Goal: Information Seeking & Learning: Learn about a topic

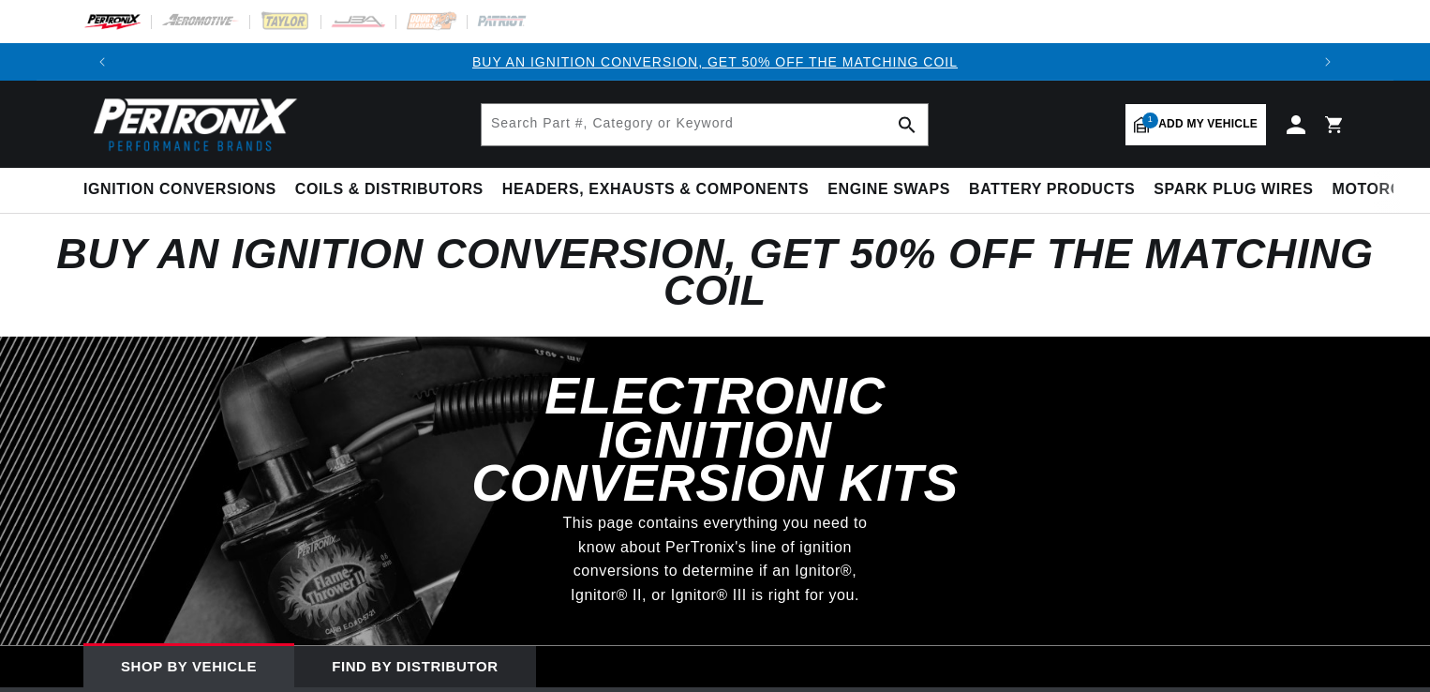
select select "1954"
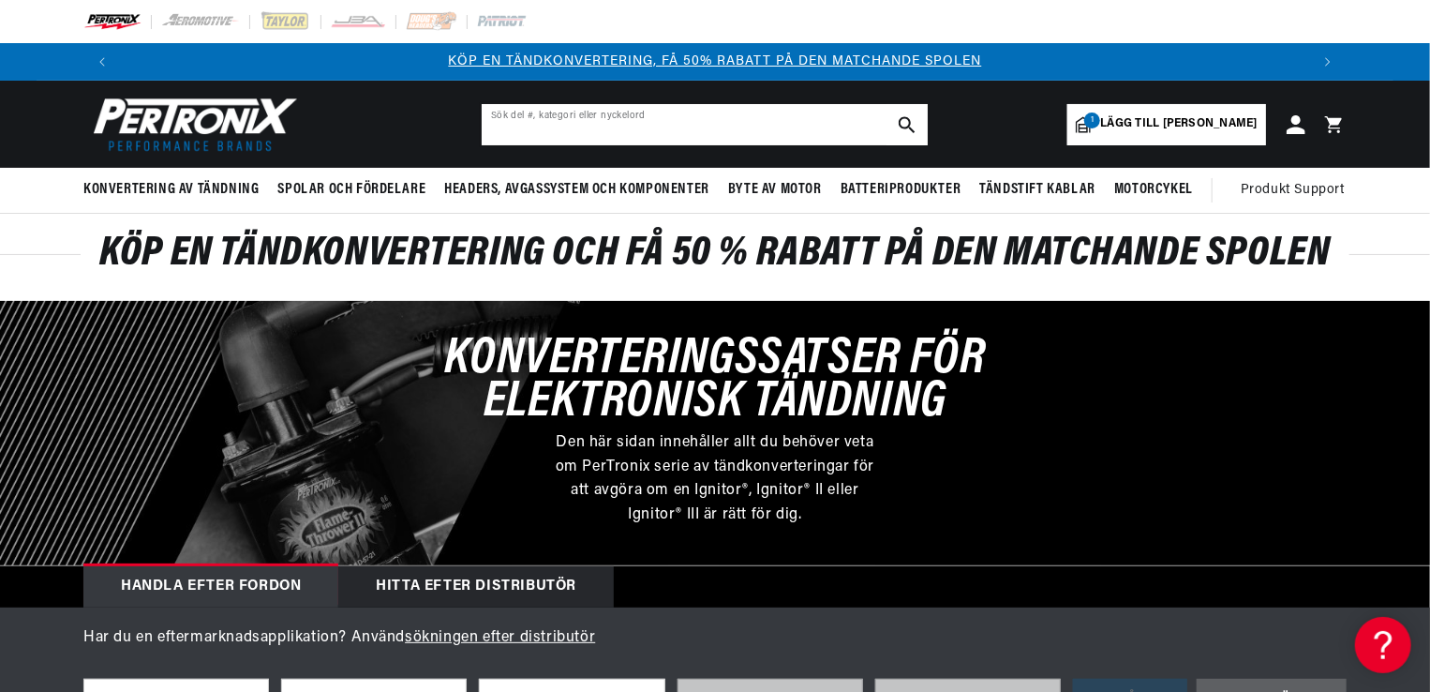
click at [561, 126] on input "text" at bounding box center [705, 124] width 446 height 41
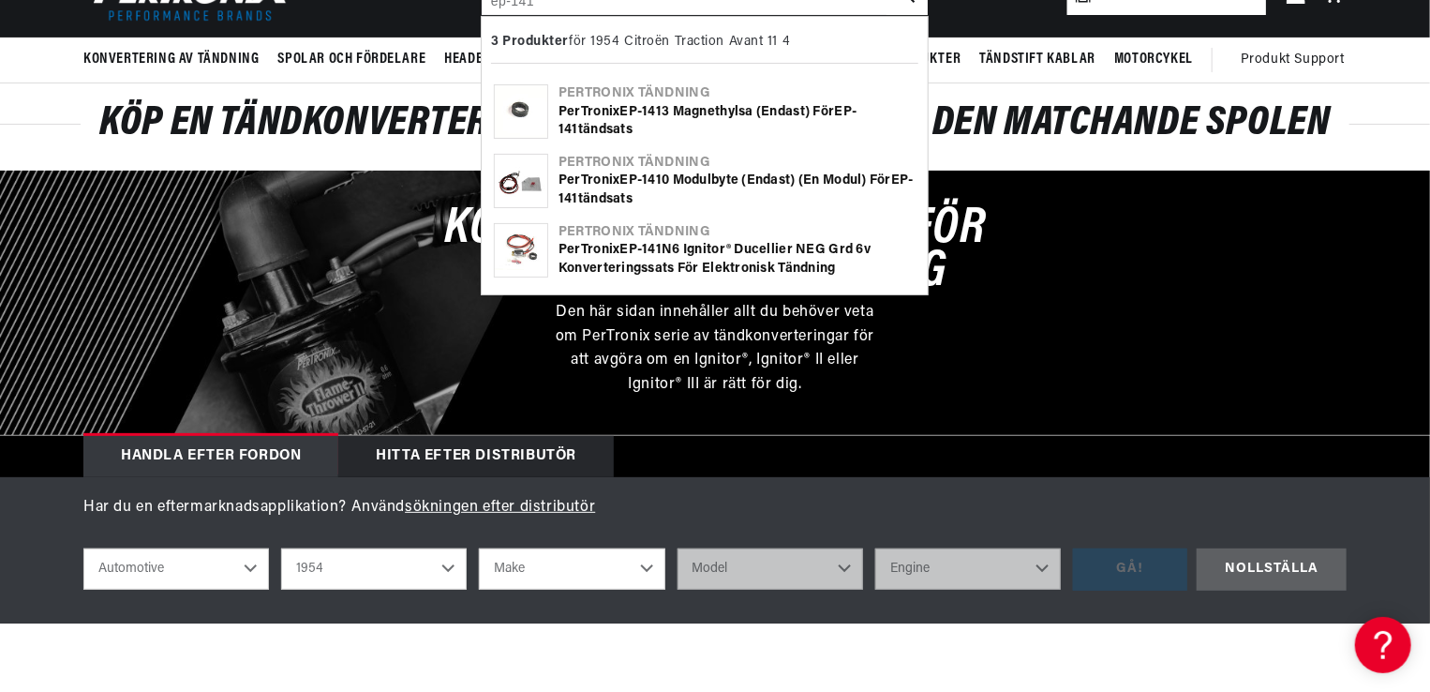
scroll to position [41, 0]
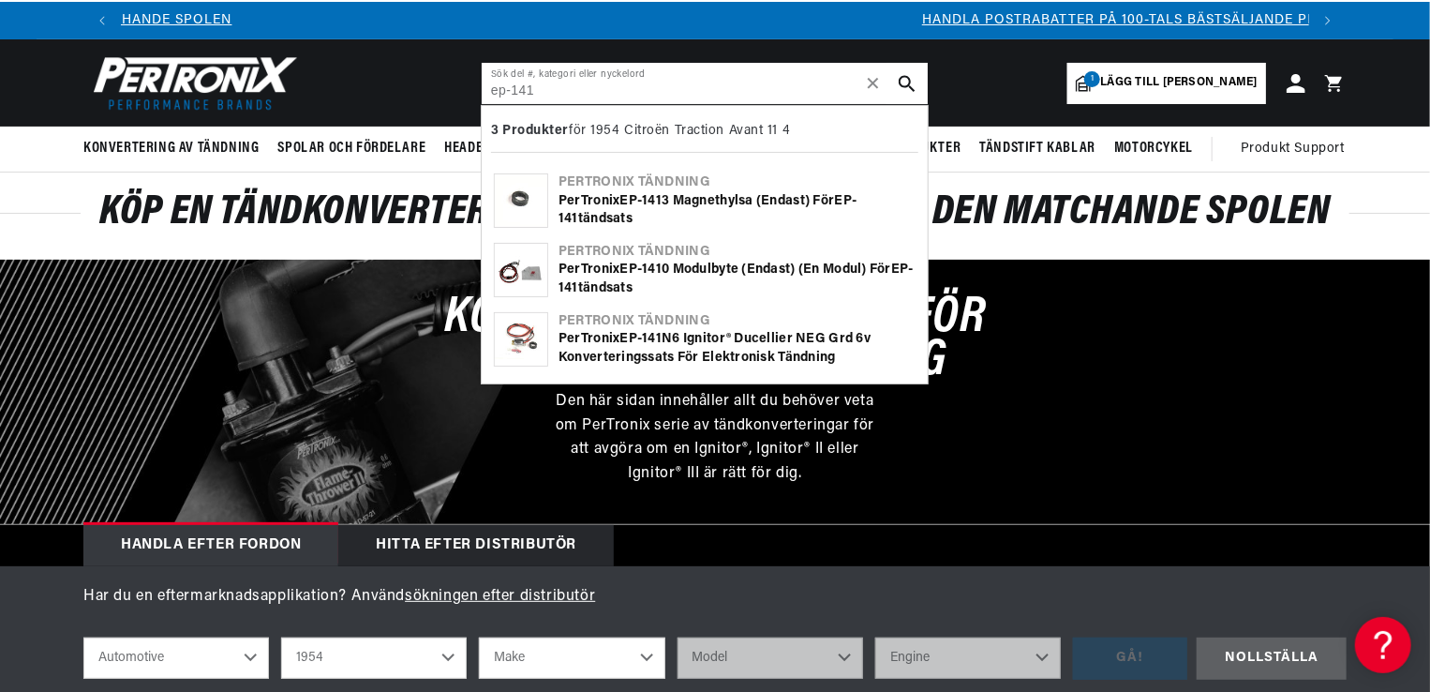
type input "ep-141"
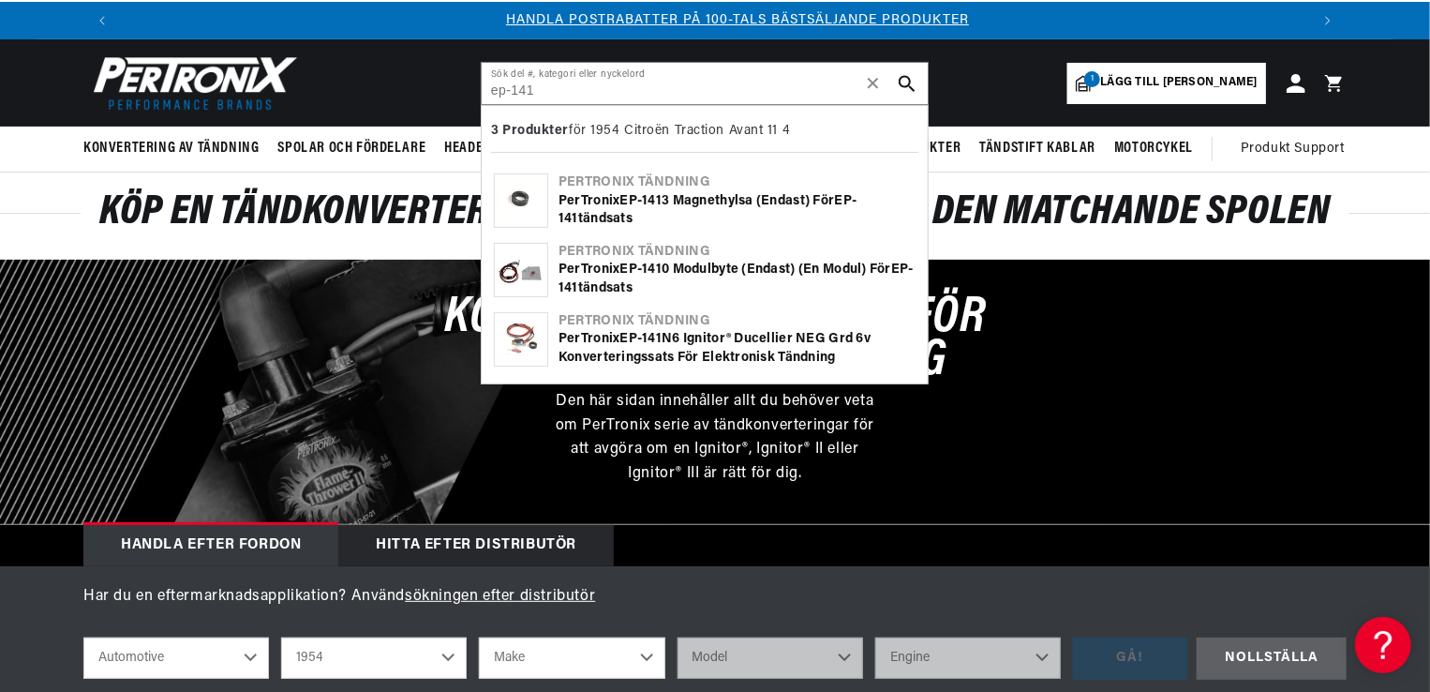
click at [638, 334] on b "EP" at bounding box center [629, 339] width 18 height 14
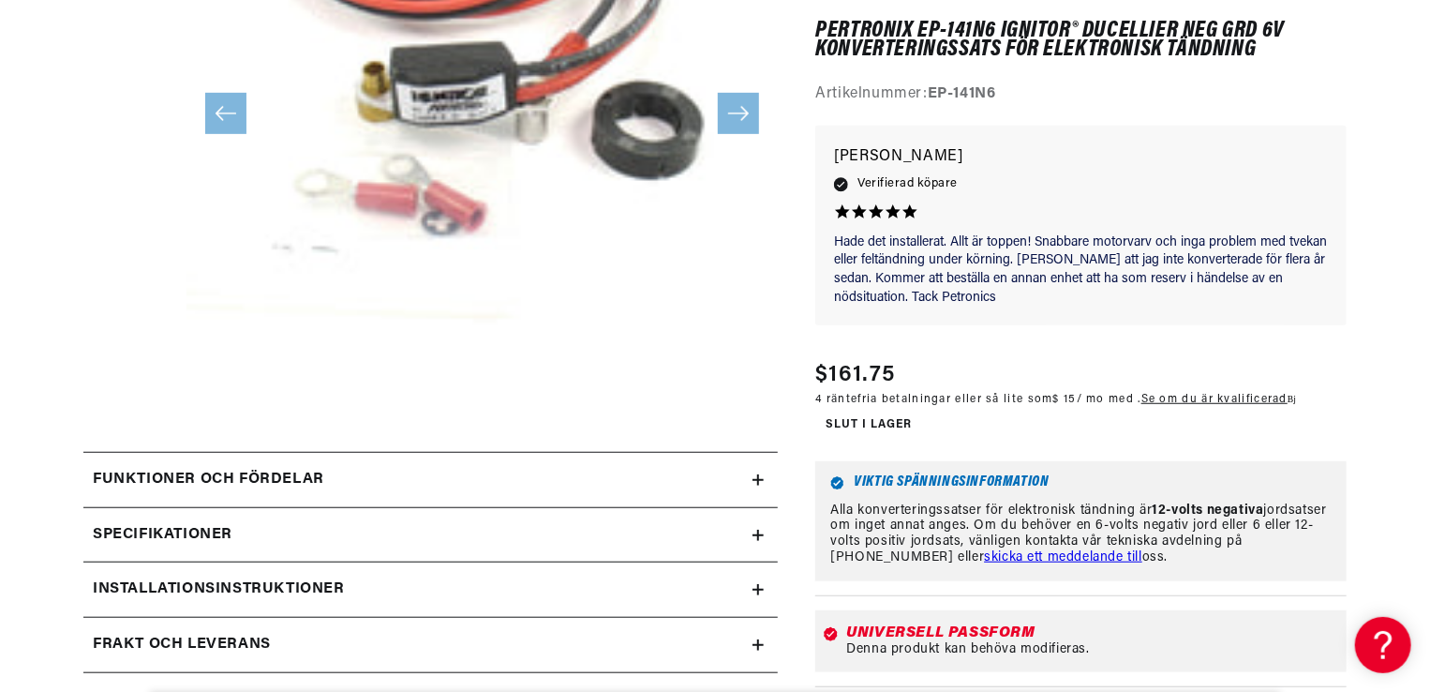
click at [753, 527] on div "Specifikationer" at bounding box center [417, 535] width 669 height 24
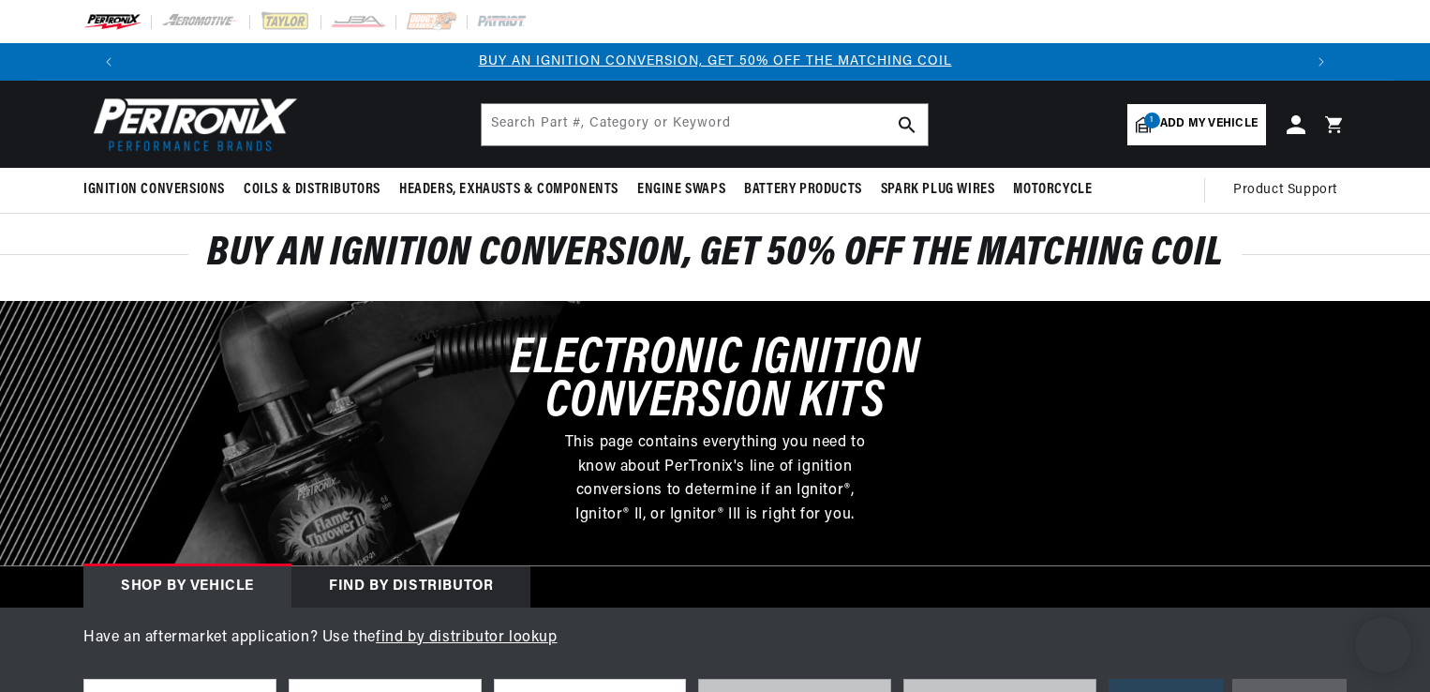
select select "1954"
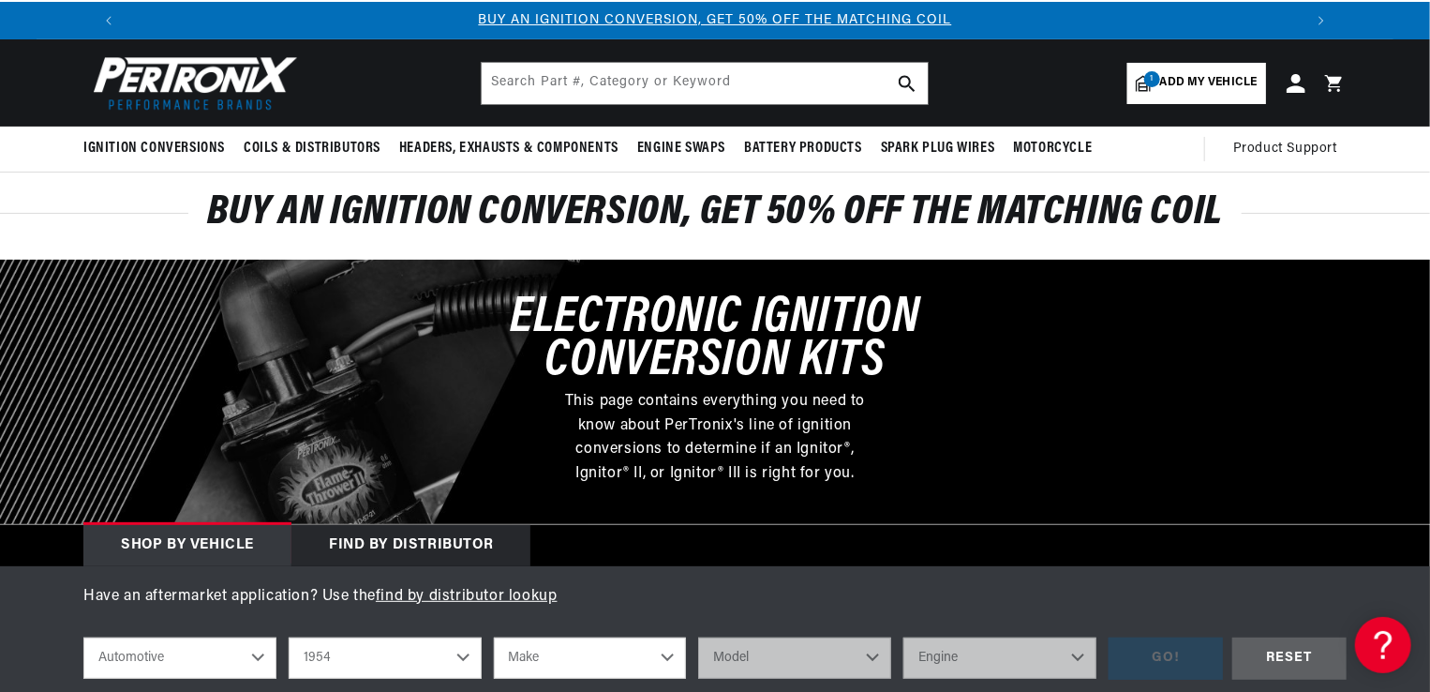
drag, startPoint x: 0, startPoint y: 0, endPoint x: 540, endPoint y: 77, distance: 545.3
click at [540, 77] on input "text" at bounding box center [705, 83] width 446 height 41
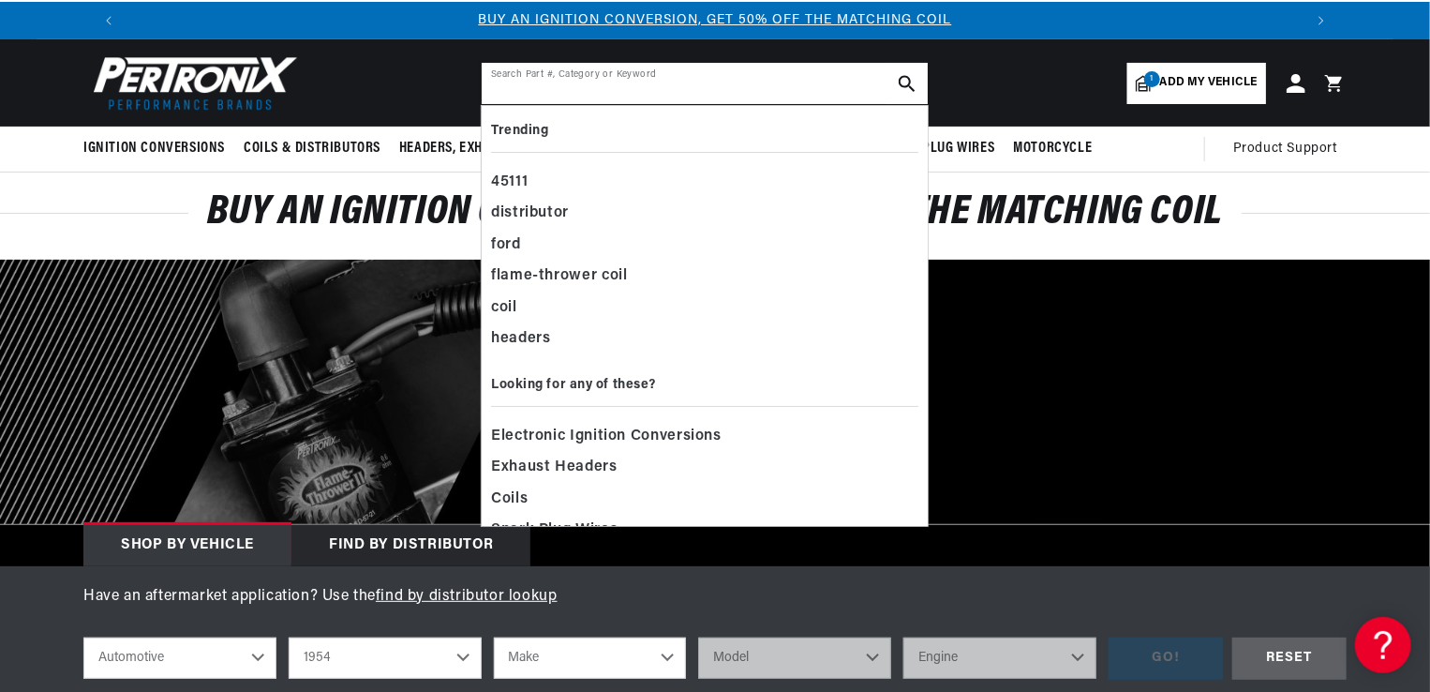
click at [515, 82] on input "text" at bounding box center [705, 83] width 446 height 41
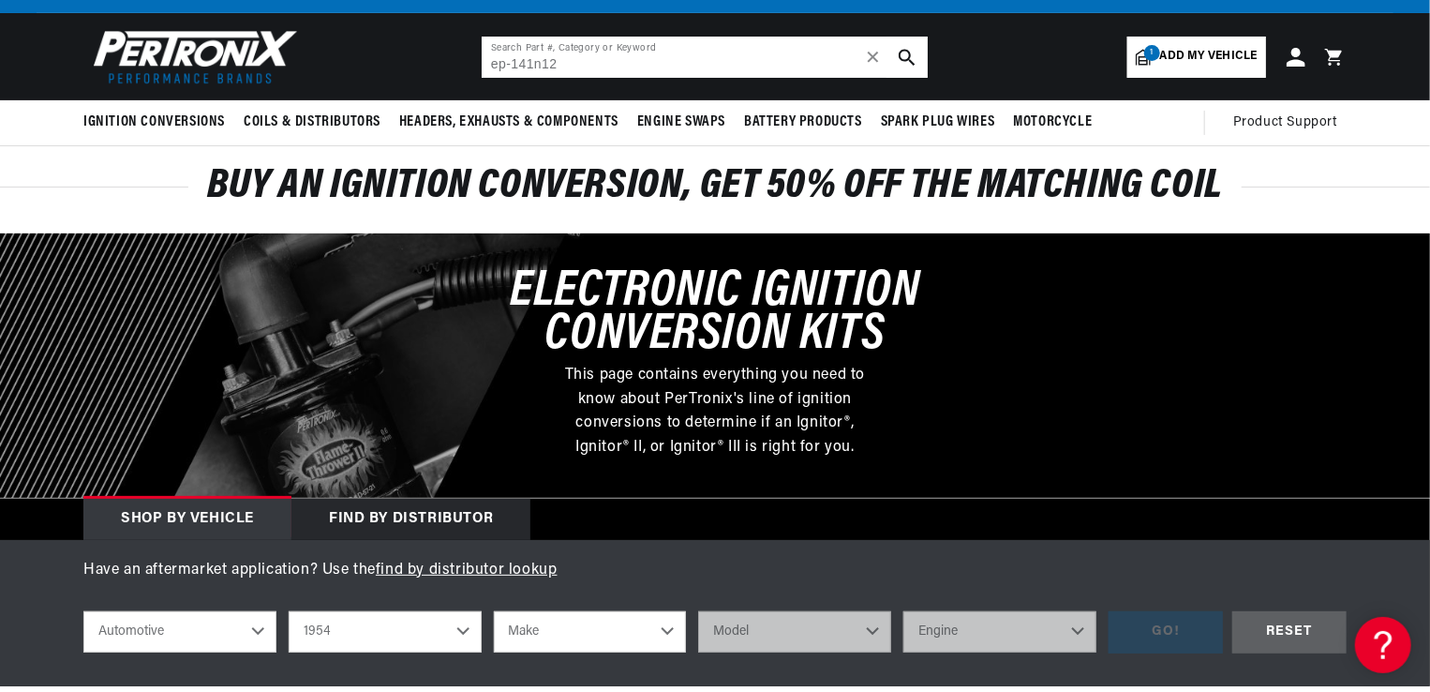
type input "ep-141n12"
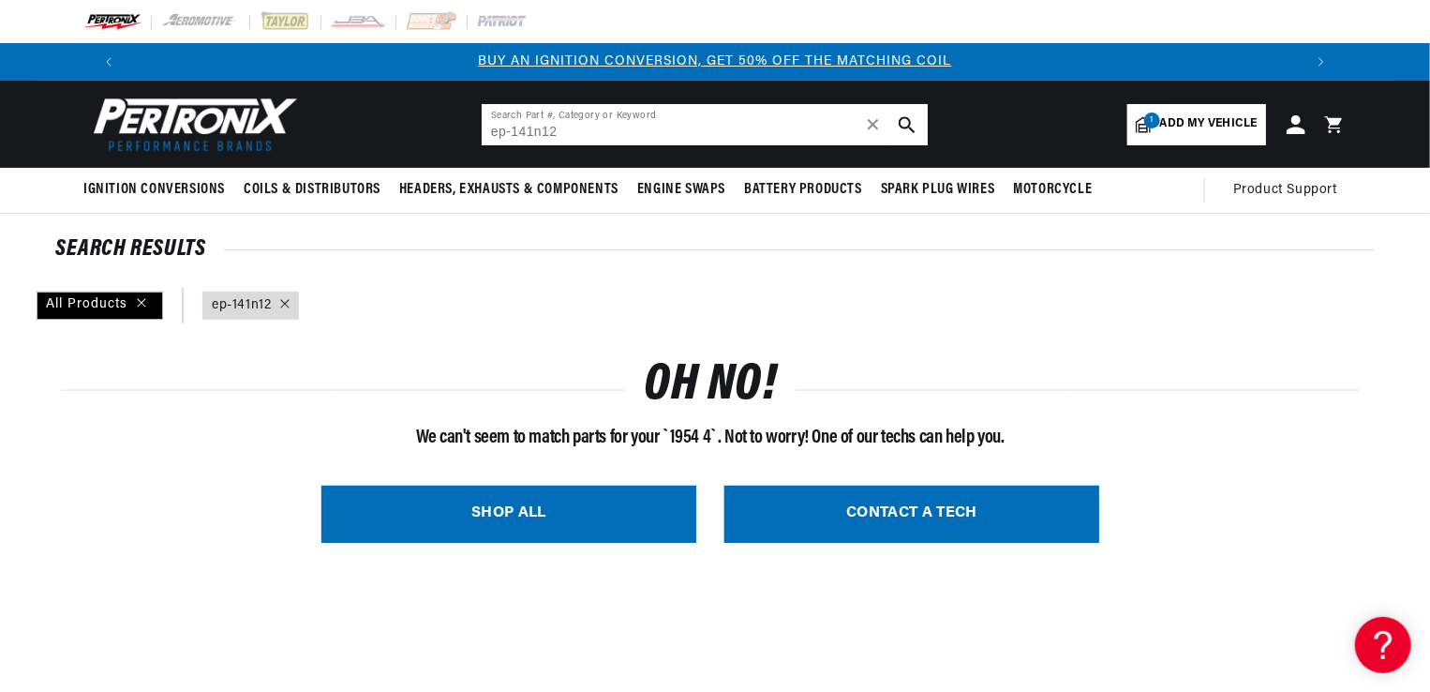
click at [575, 126] on input "ep-141n12" at bounding box center [705, 124] width 446 height 41
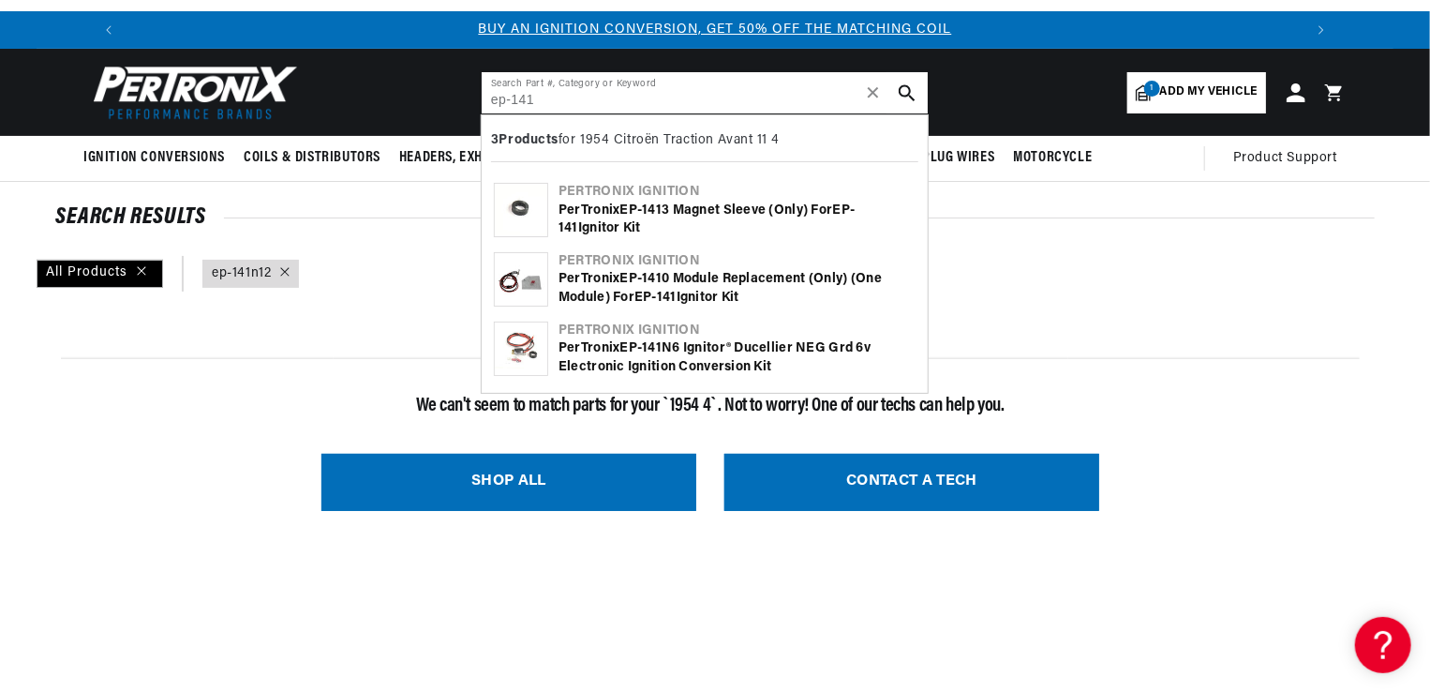
type input "ep-141"
click at [529, 280] on img at bounding box center [521, 279] width 52 height 52
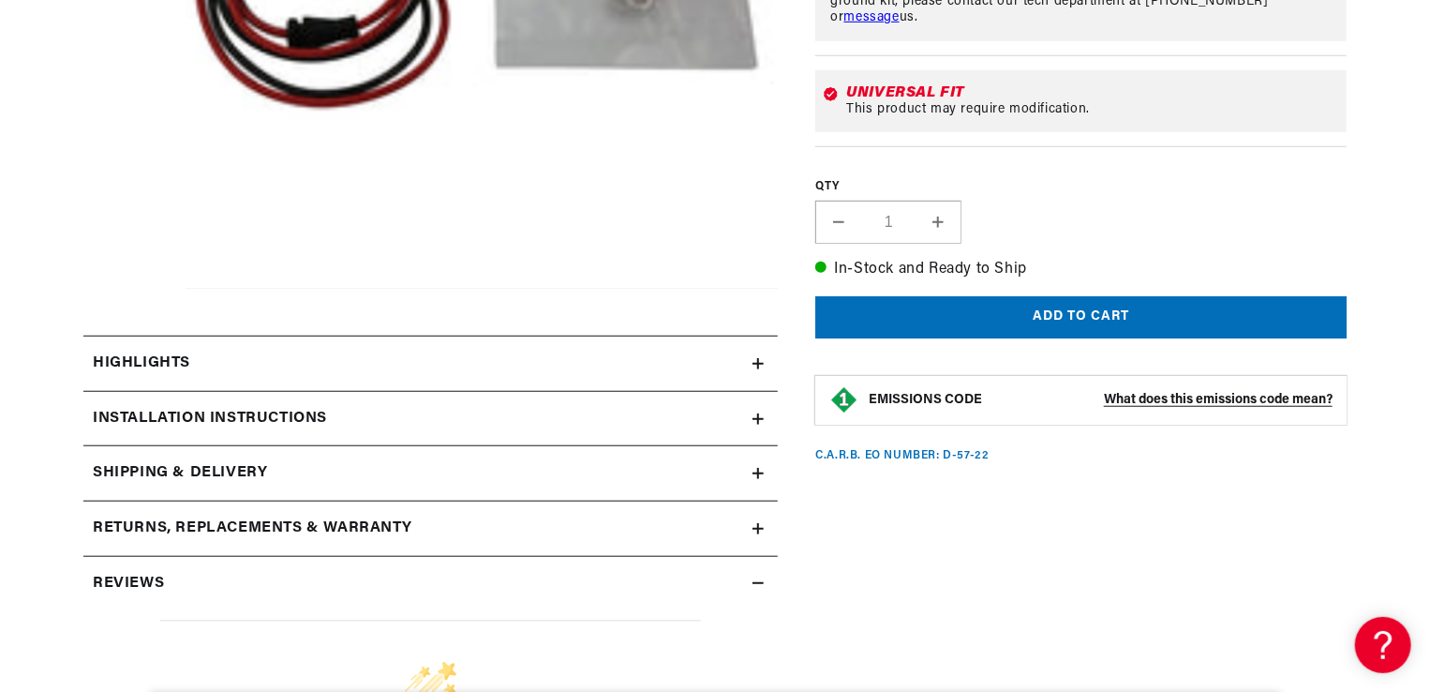
scroll to position [585, 0]
click at [756, 361] on icon at bounding box center [758, 363] width 11 height 11
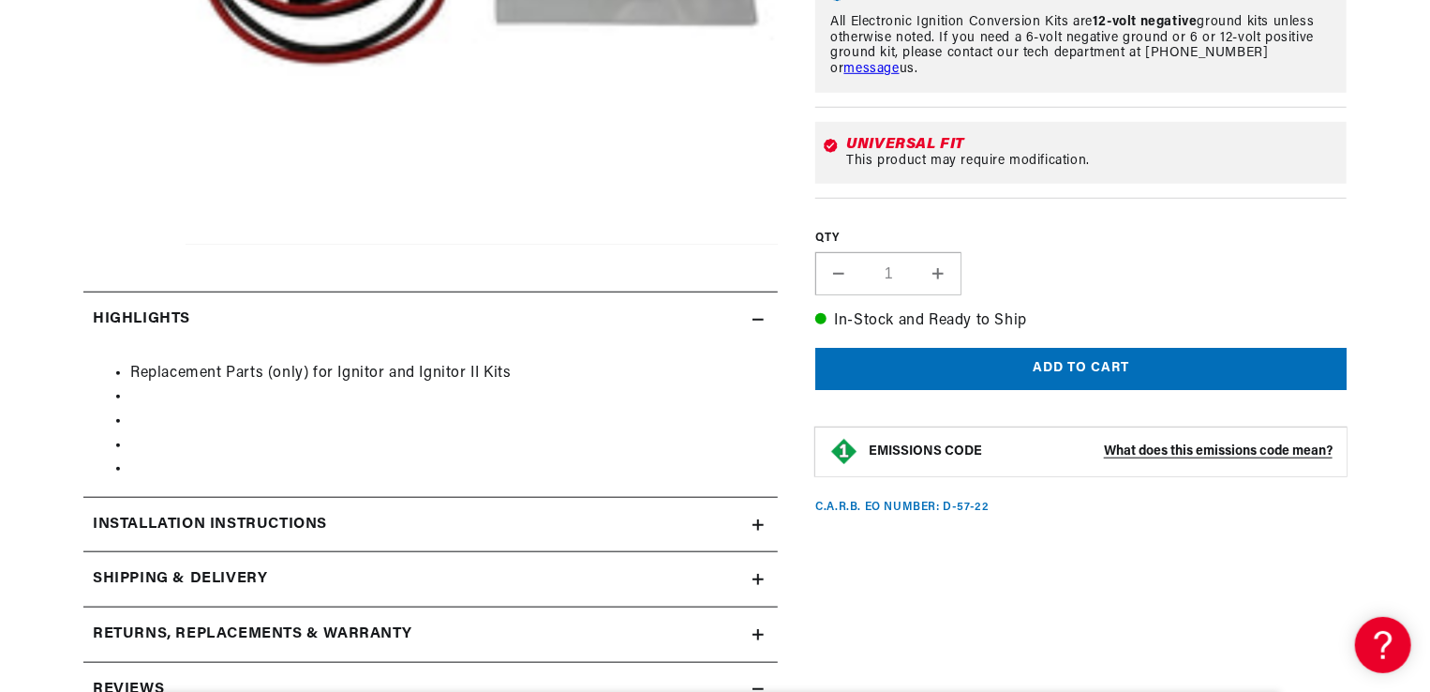
scroll to position [0, 0]
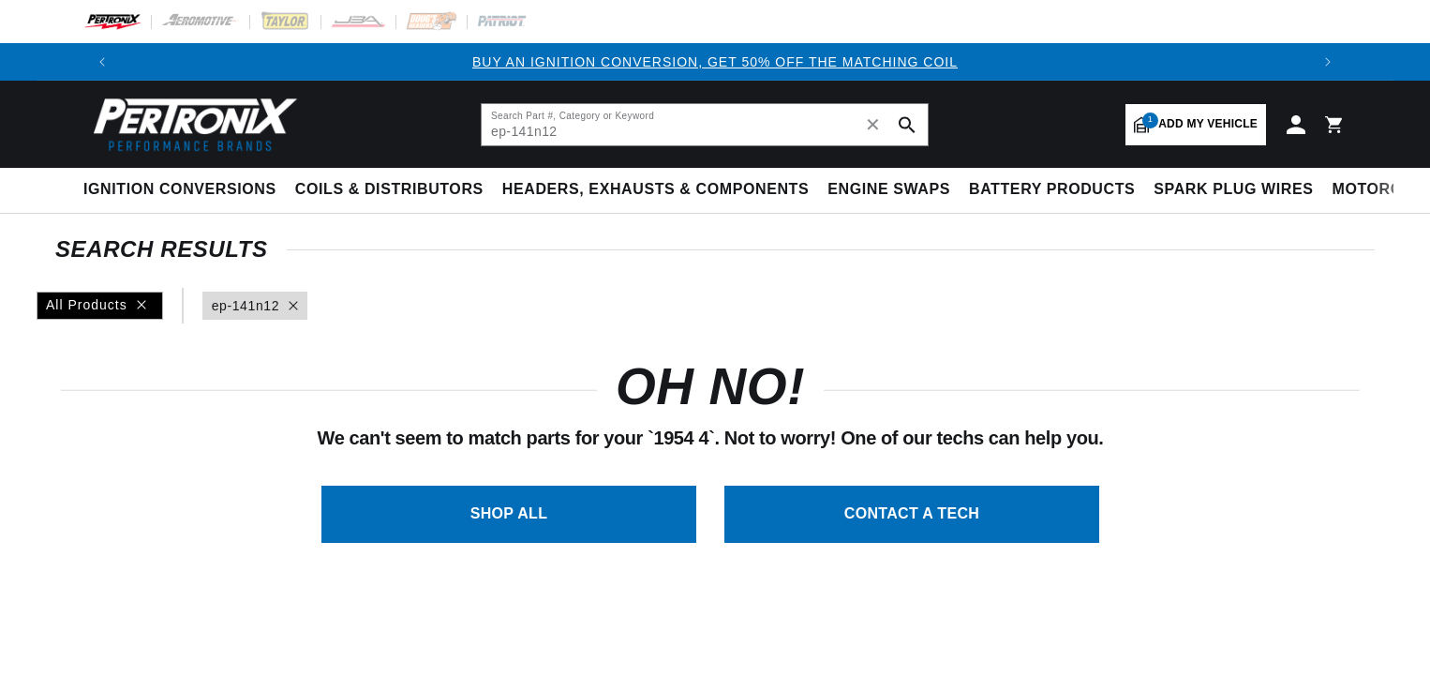
scroll to position [32, 0]
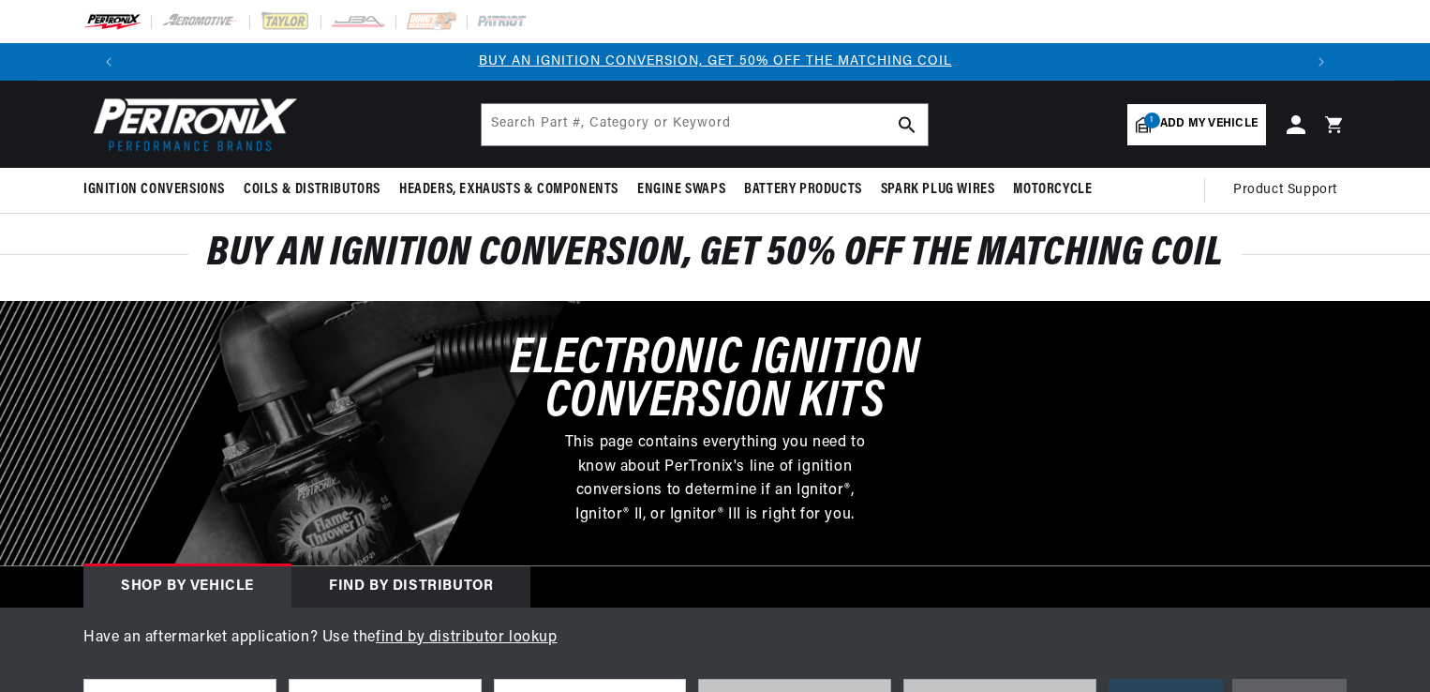
select select "1954"
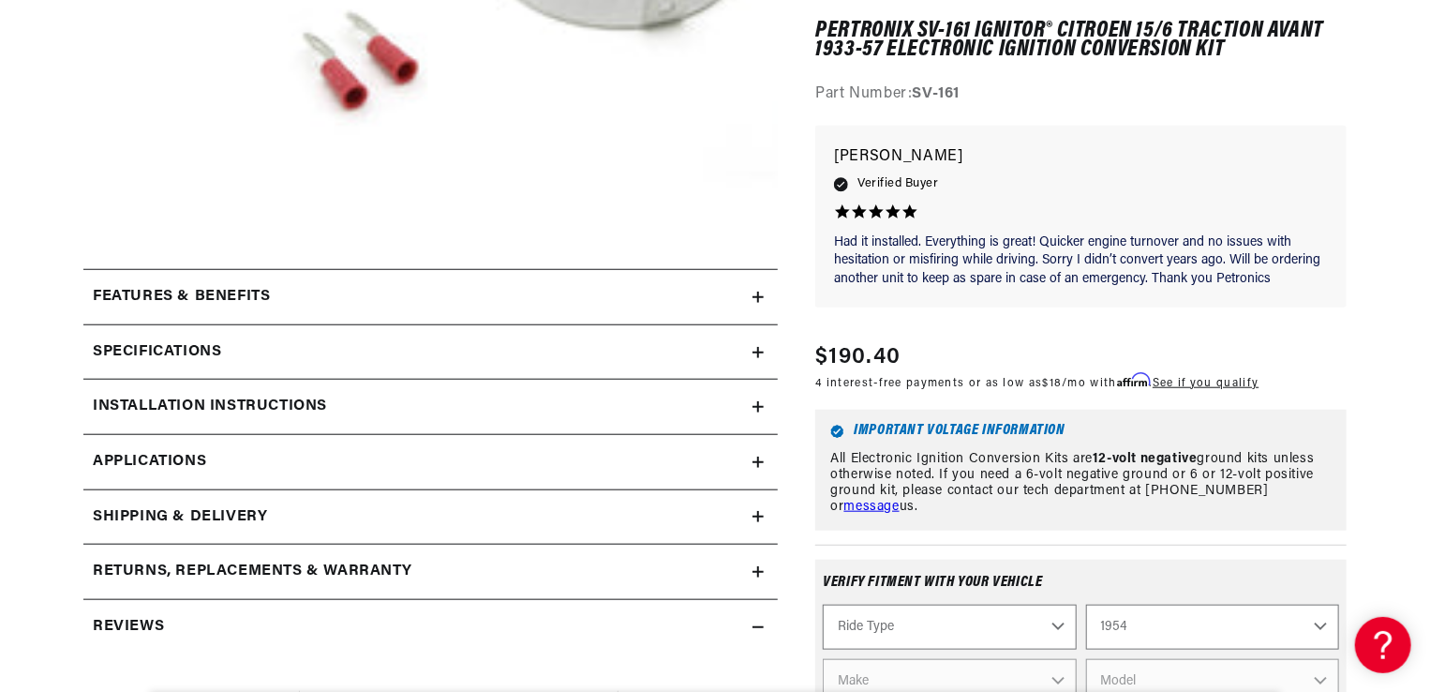
scroll to position [0, 2340]
click at [754, 347] on icon at bounding box center [758, 352] width 11 height 11
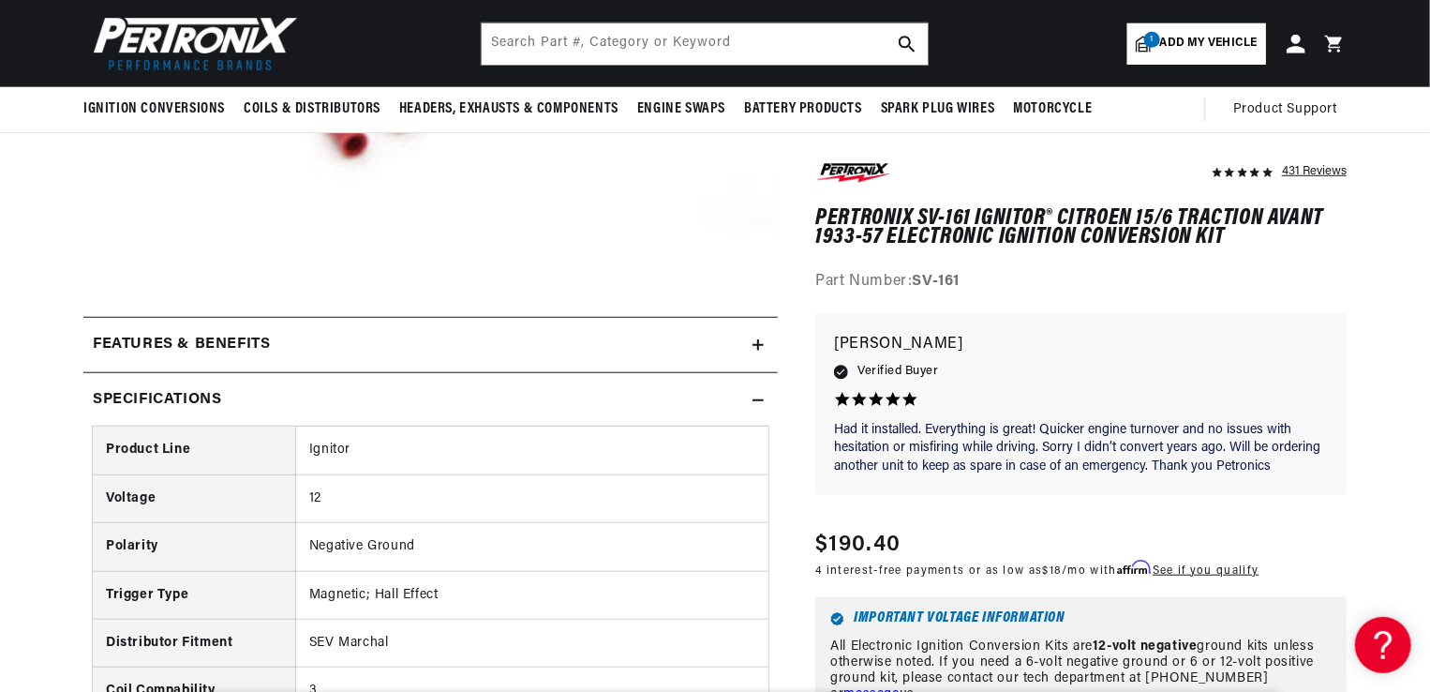
scroll to position [508, 0]
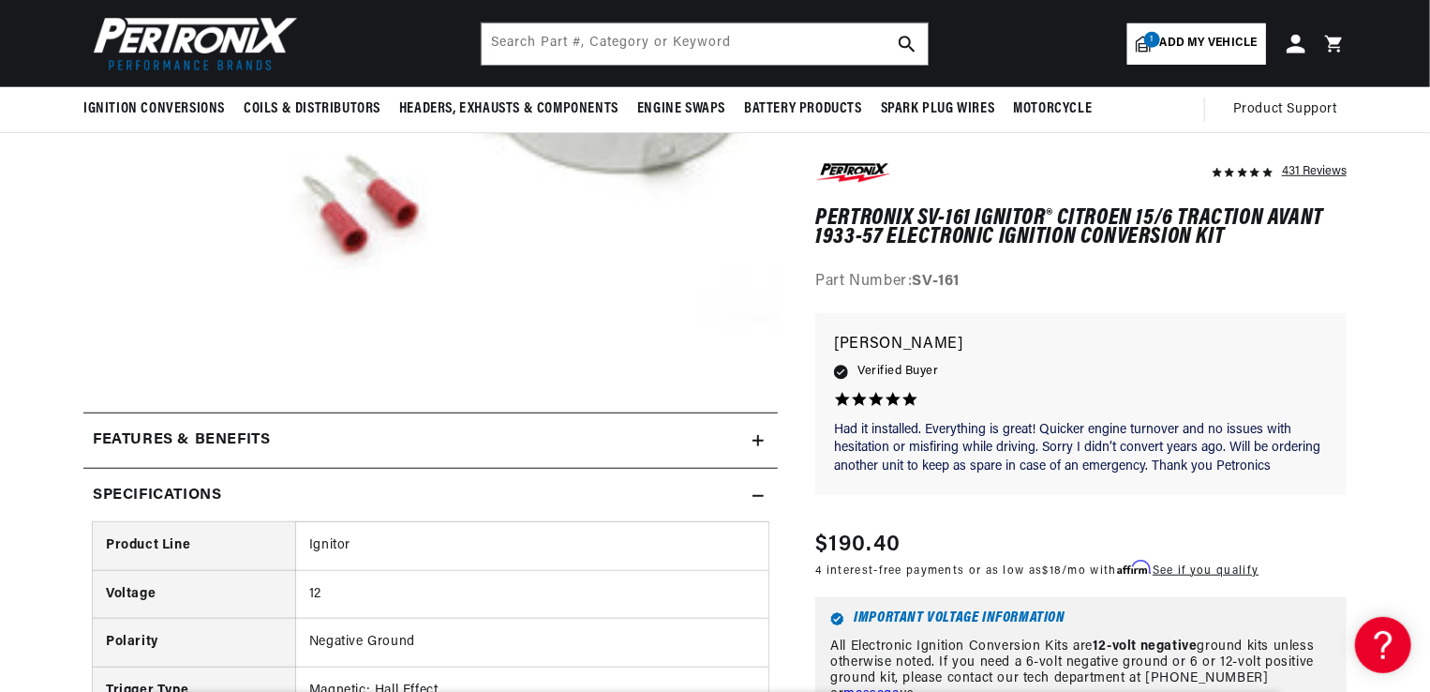
click at [756, 436] on icon at bounding box center [758, 440] width 11 height 11
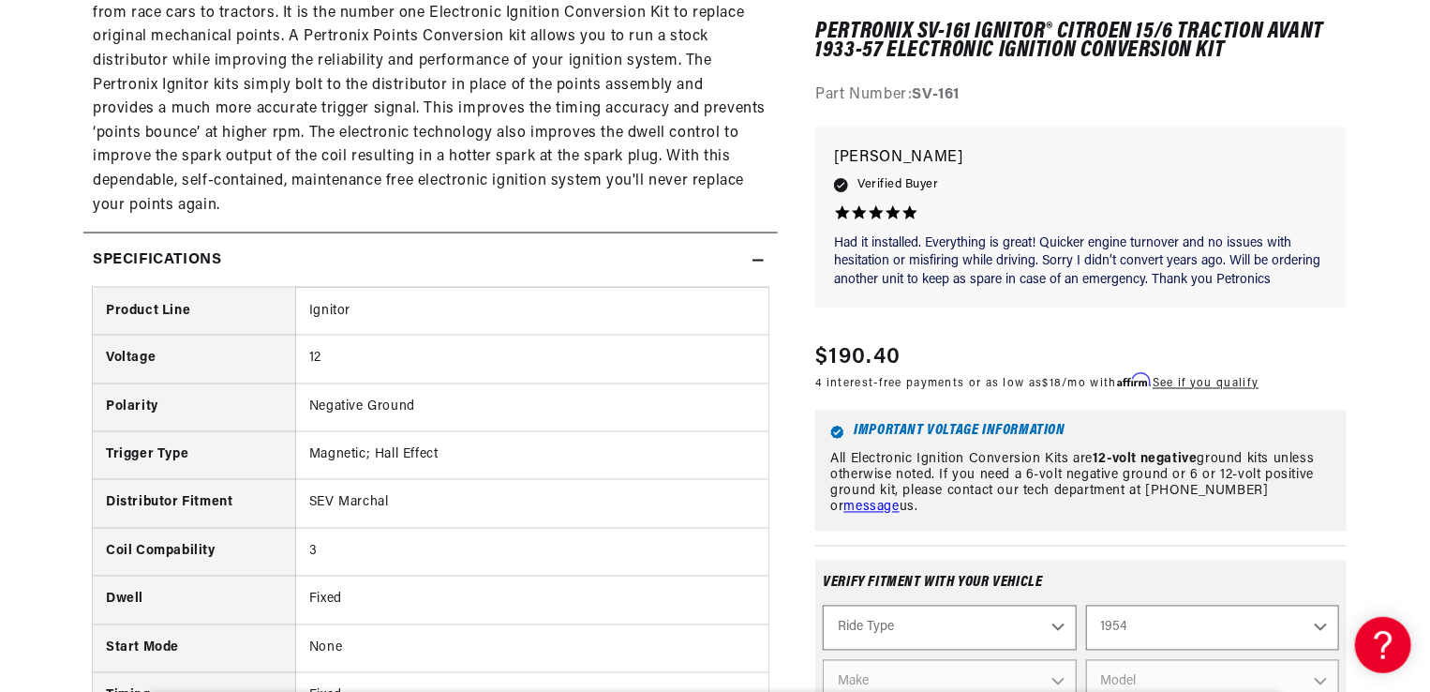
scroll to position [0, 0]
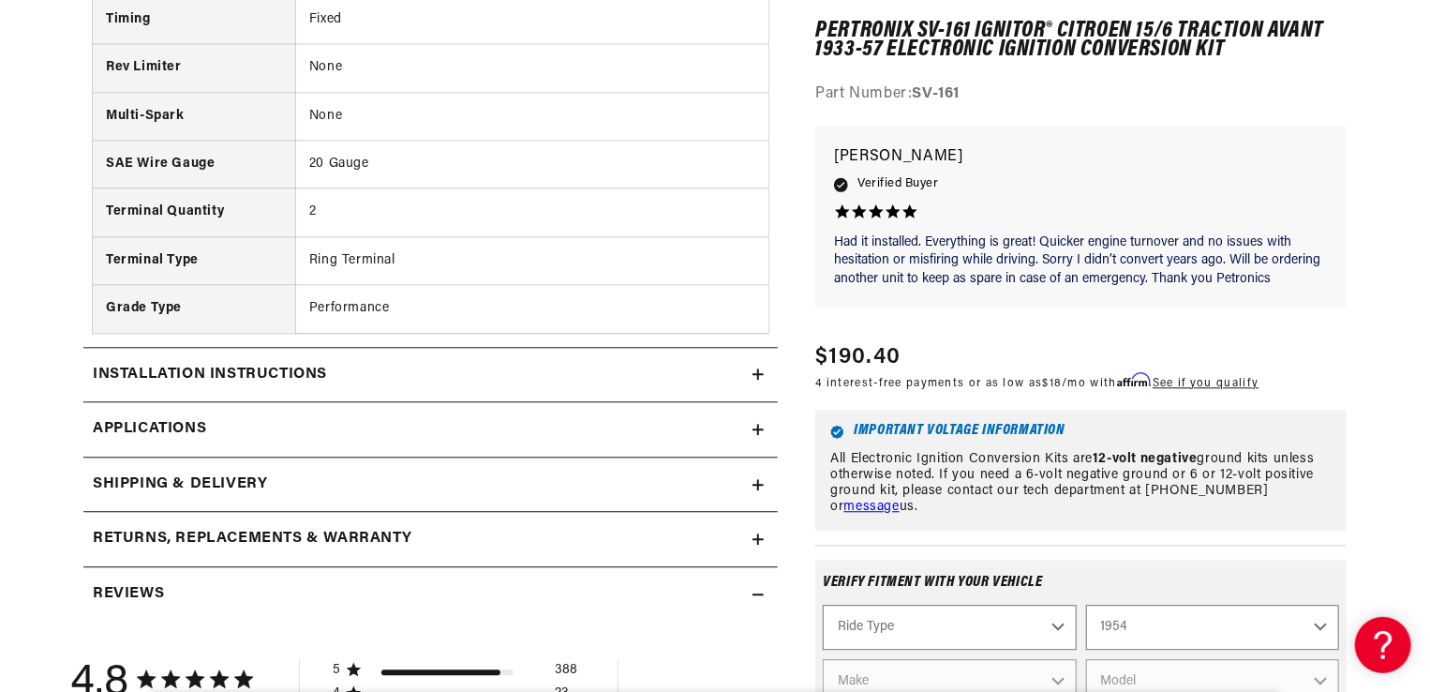
click at [760, 429] on icon at bounding box center [758, 429] width 11 height 11
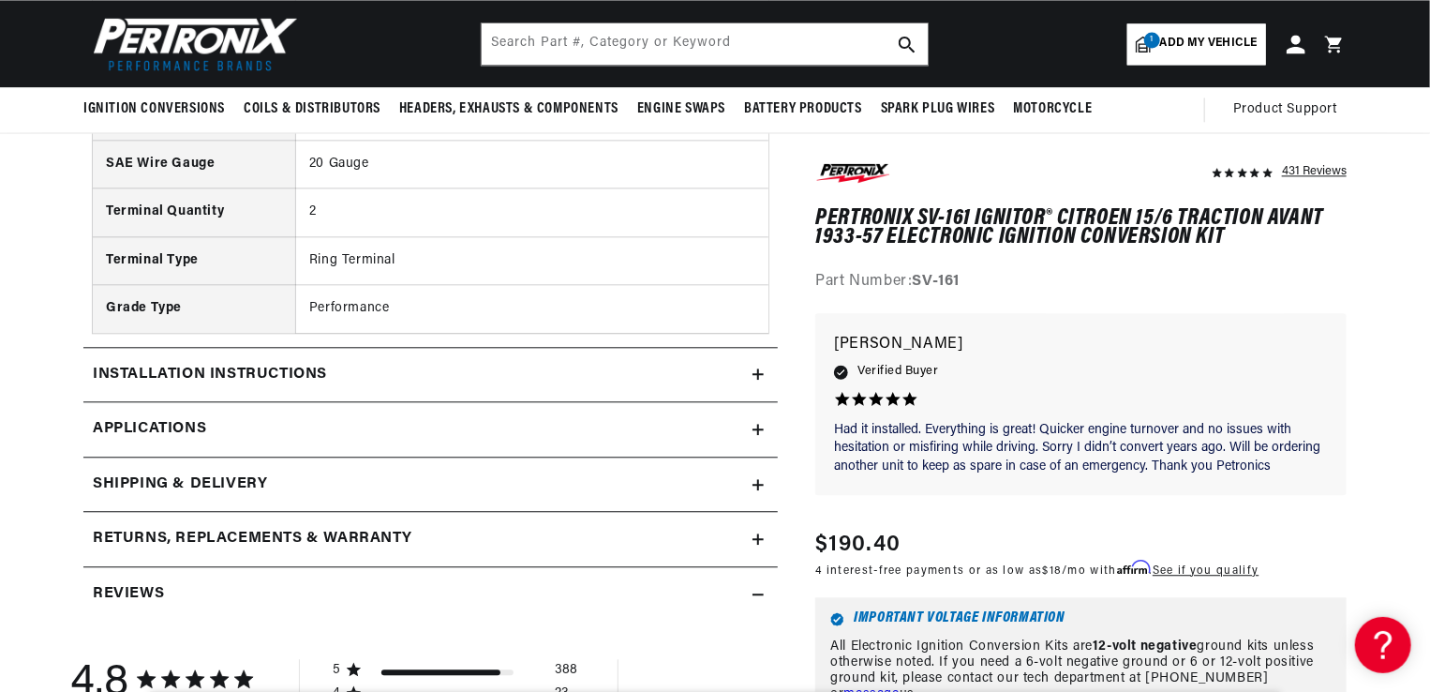
scroll to position [0, 2168]
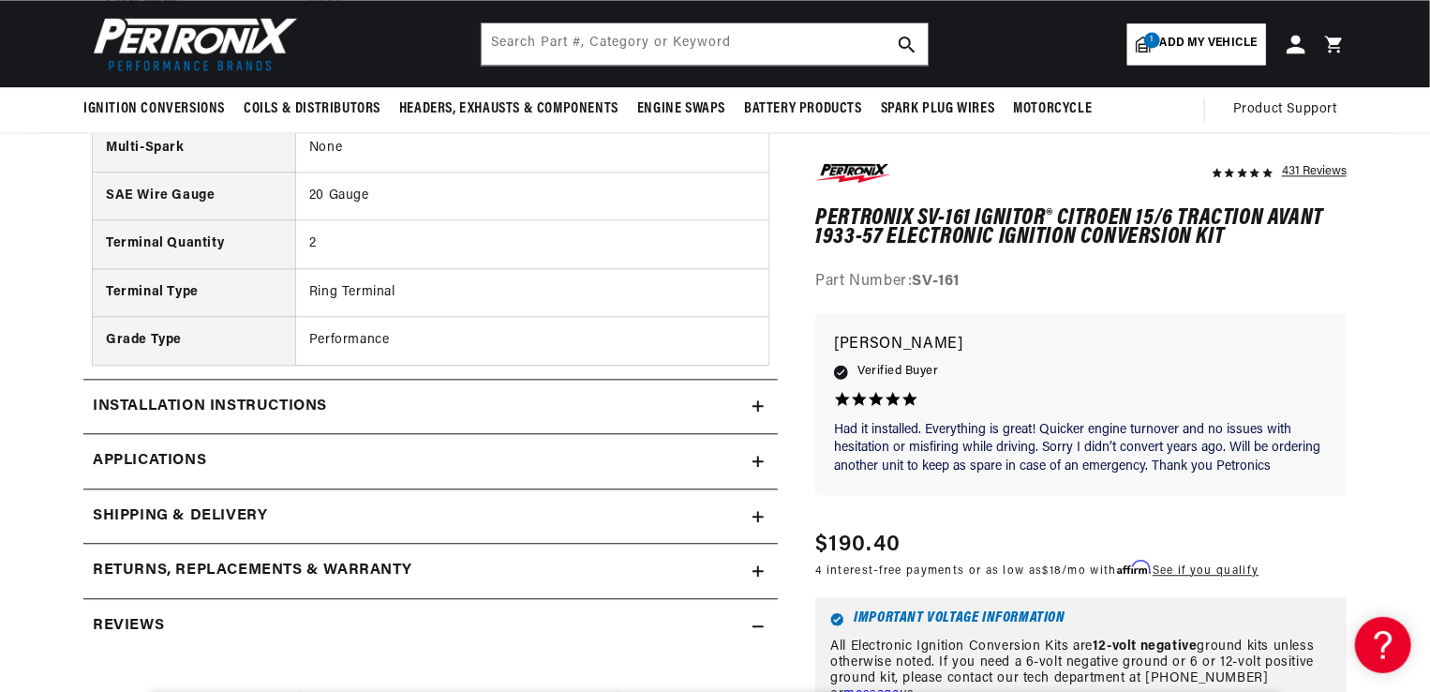
click at [756, 461] on icon at bounding box center [758, 461] width 11 height 0
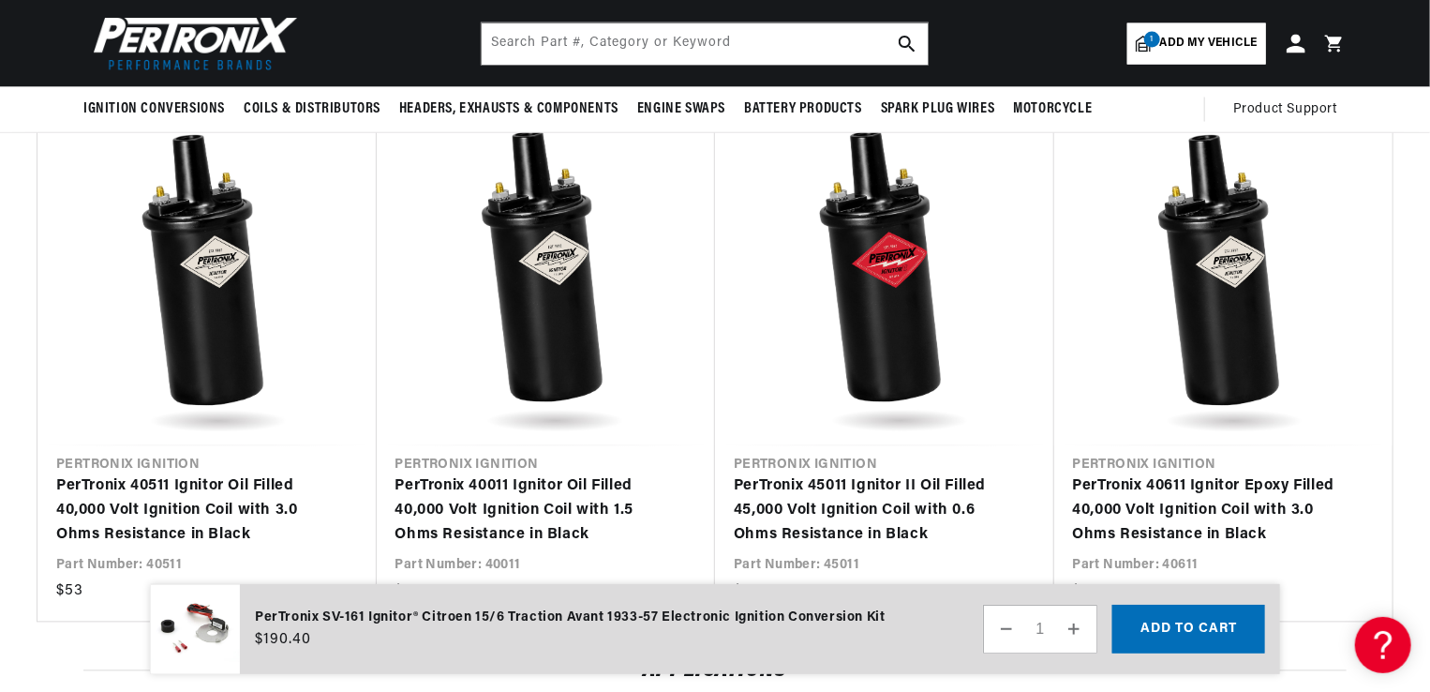
scroll to position [5077, 0]
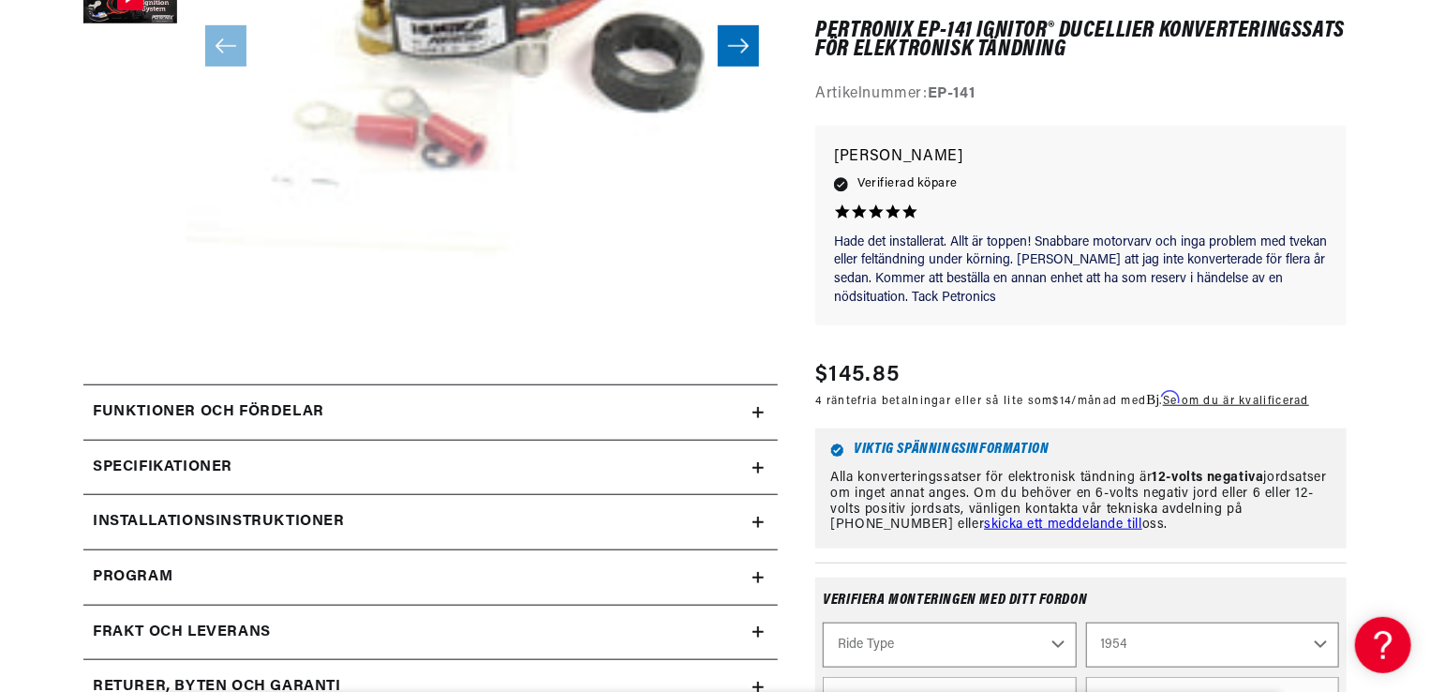
scroll to position [0, 2377]
click at [761, 463] on icon at bounding box center [758, 467] width 11 height 11
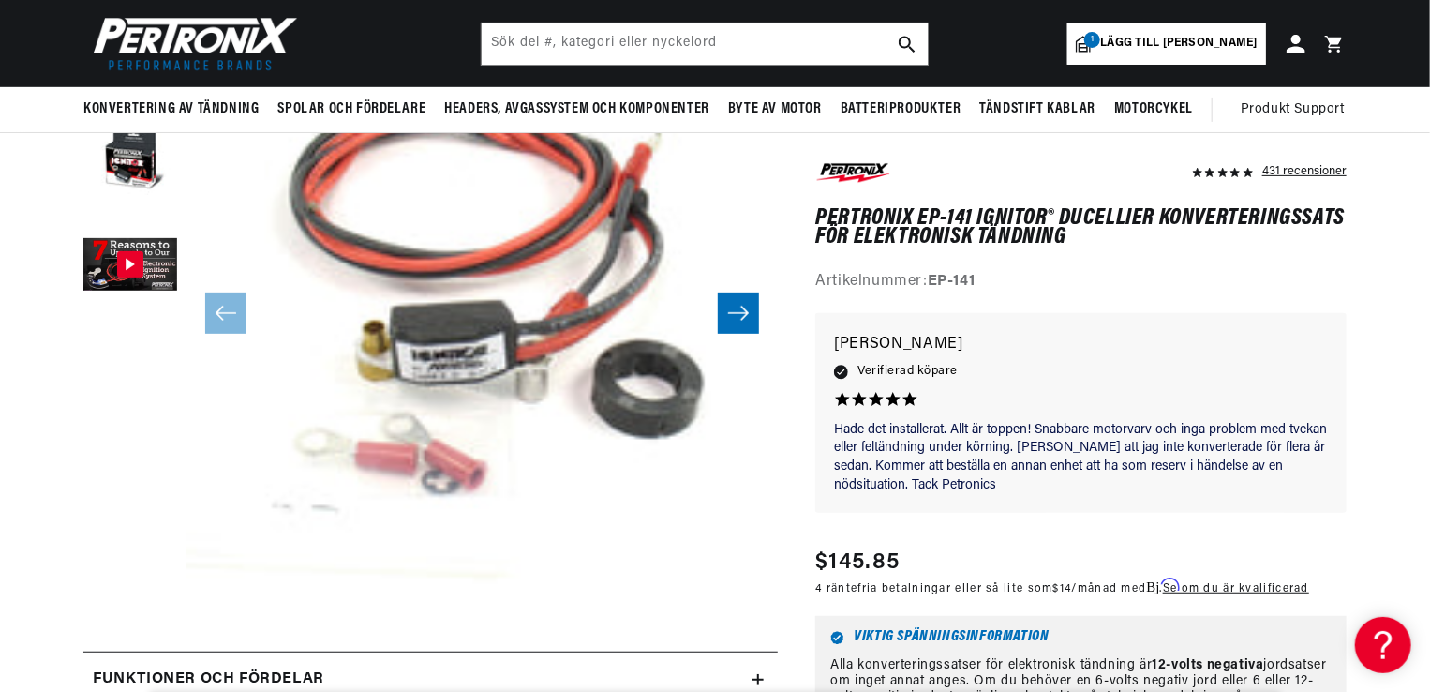
scroll to position [0, 0]
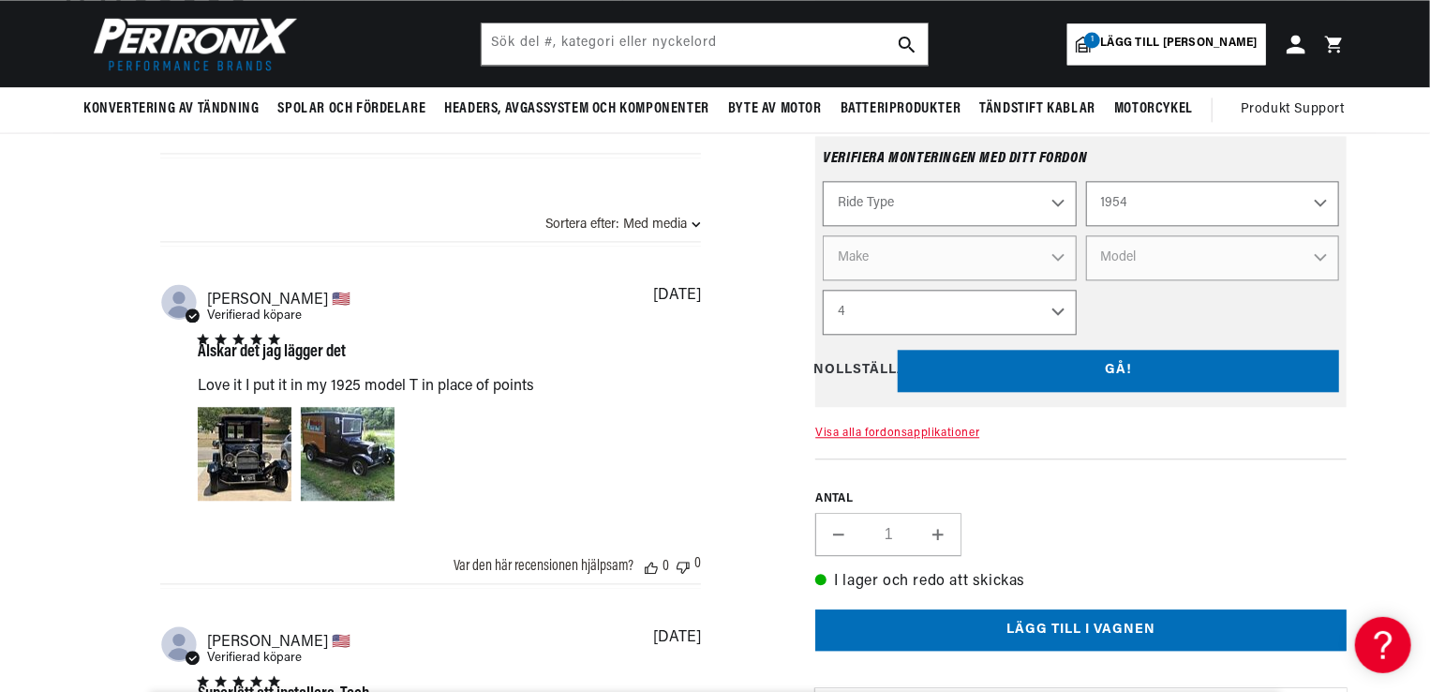
click at [1055, 197] on select "Ride Type Automotive Agricultural Industrial Marine Motorcycle" at bounding box center [949, 203] width 253 height 45
click at [697, 294] on div "[DATE]" at bounding box center [677, 295] width 48 height 15
click at [1064, 196] on select "Ride Type Automotive Agricultural Industrial Marine Motorcycle" at bounding box center [949, 203] width 253 height 45
select select "Automotive"
click at [823, 181] on select "Ride Type Automotive Agricultural Industrial Marine Motorcycle" at bounding box center [949, 203] width 253 height 45
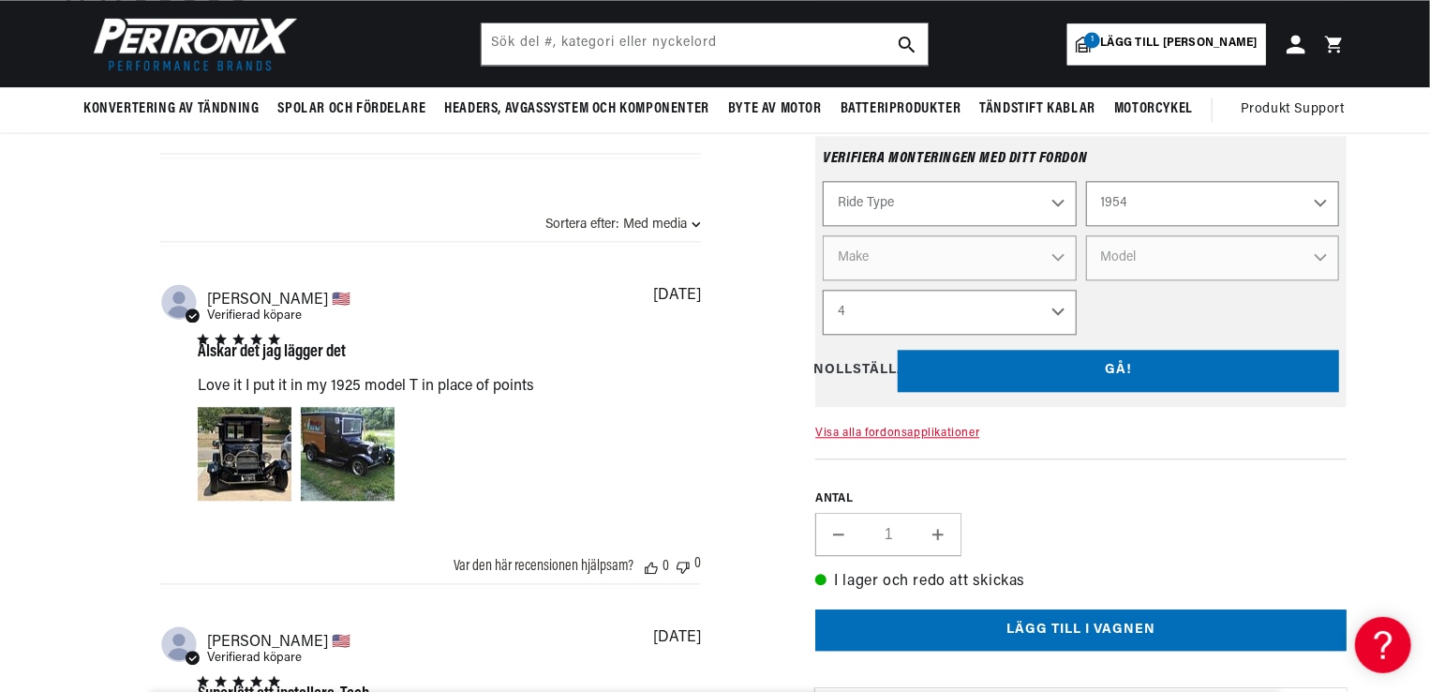
select select "Automotive"
select select "Motor"
click at [1053, 257] on select "Make [PERSON_NAME] Cadillac Chevrolet Chrysler Dodge Ford GMC [GEOGRAPHIC_DATA]…" at bounding box center [949, 257] width 253 height 45
click at [1319, 197] on select "2022 2021 2020 2019 2018 2017 2016 2015 2014 2013 2012 2011 2010 2009 2008 2007…" at bounding box center [1212, 203] width 253 height 45
click at [1275, 195] on select "2022 2021 2020 2019 2018 2017 2016 2015 2014 2013 2012 2011 2010 2009 2008 2007…" at bounding box center [1212, 203] width 253 height 45
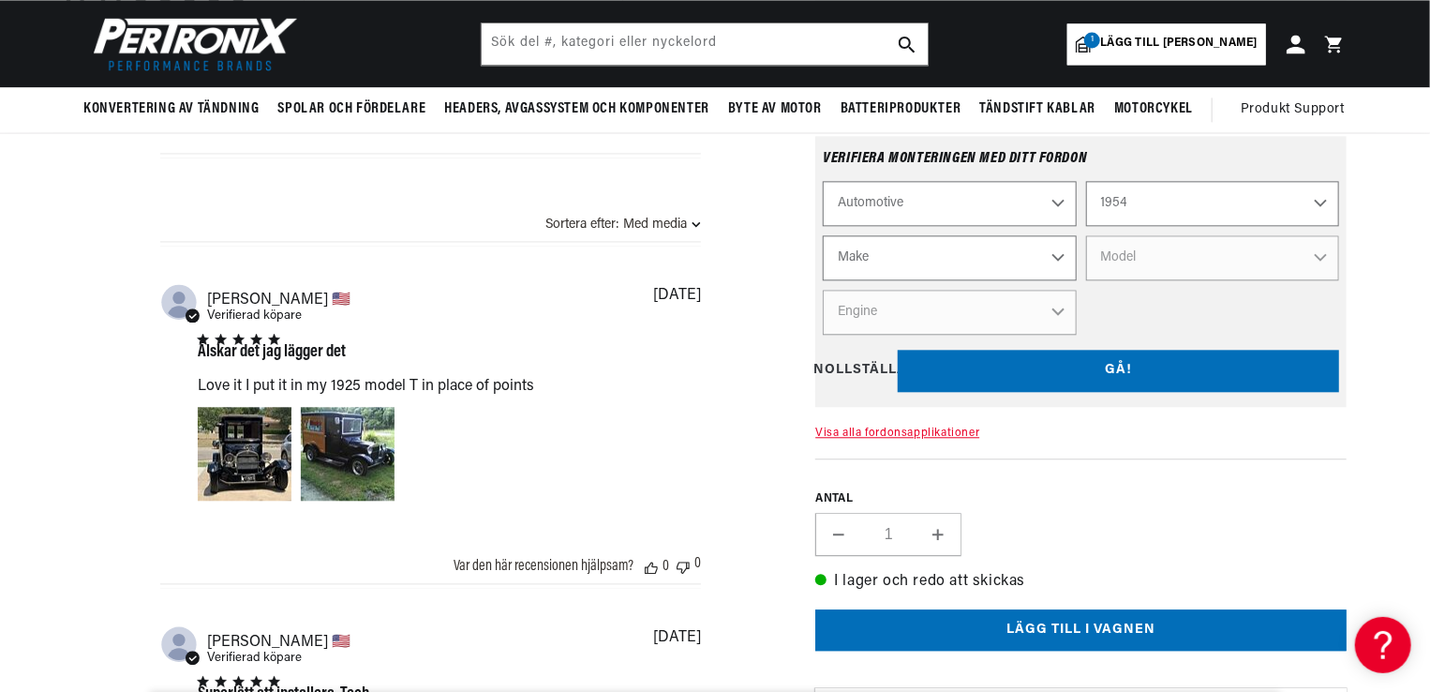
click at [1057, 252] on select "Make [PERSON_NAME] Cadillac Chevrolet Chrysler Dodge Ford GMC [GEOGRAPHIC_DATA]…" at bounding box center [949, 257] width 253 height 45
click at [914, 249] on select "Make [PERSON_NAME] Cadillac Chevrolet Chrysler Dodge Ford GMC [GEOGRAPHIC_DATA]…" at bounding box center [949, 257] width 253 height 45
click at [889, 256] on select "Make [PERSON_NAME] Cadillac Chevrolet Chrysler Dodge Ford GMC [GEOGRAPHIC_DATA]…" at bounding box center [949, 257] width 253 height 45
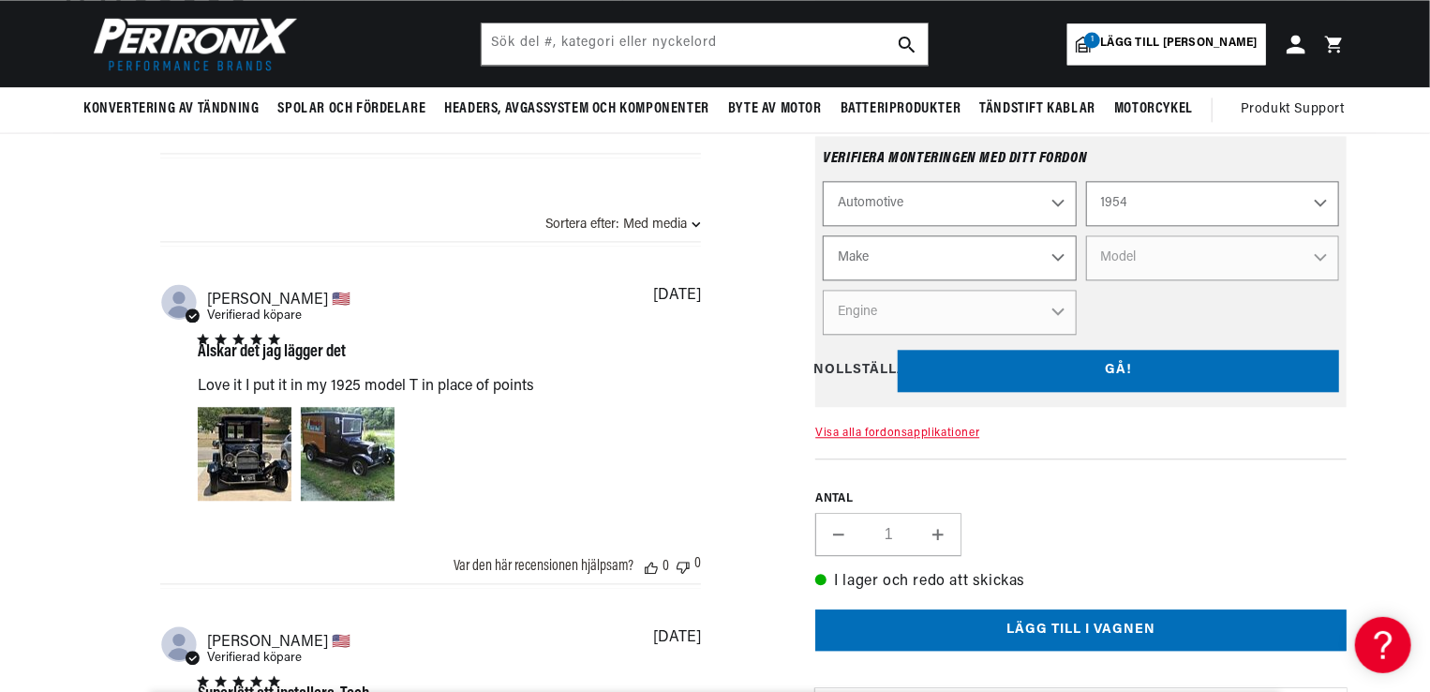
select select "[PERSON_NAME]"
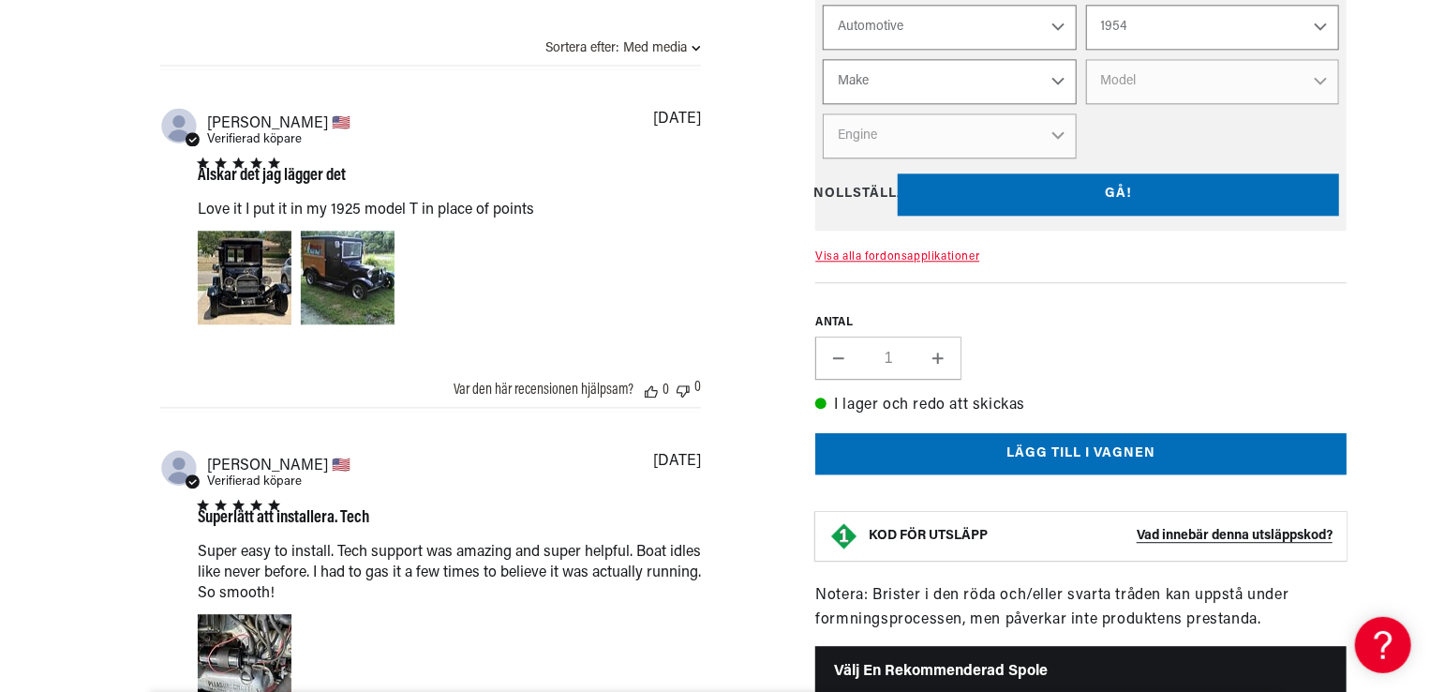
select select "[PERSON_NAME]"
